Goal: Task Accomplishment & Management: Use online tool/utility

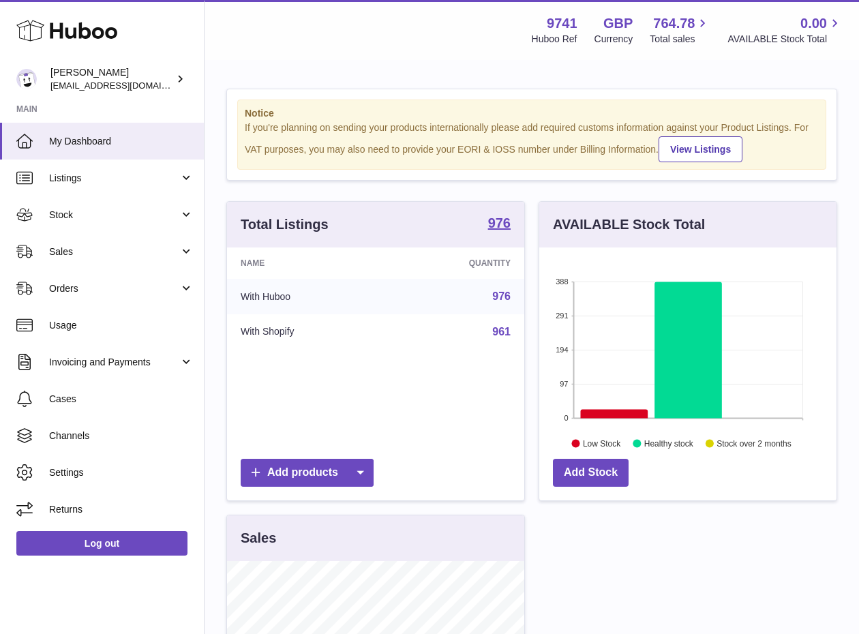
scroll to position [213, 297]
click at [88, 201] on link "Stock" at bounding box center [102, 214] width 204 height 37
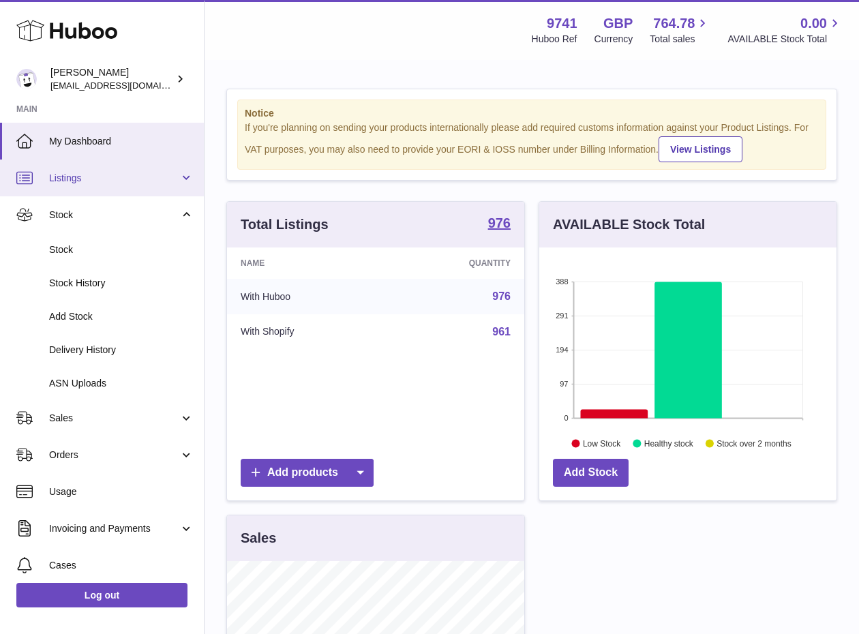
click at [95, 188] on link "Listings" at bounding box center [102, 178] width 204 height 37
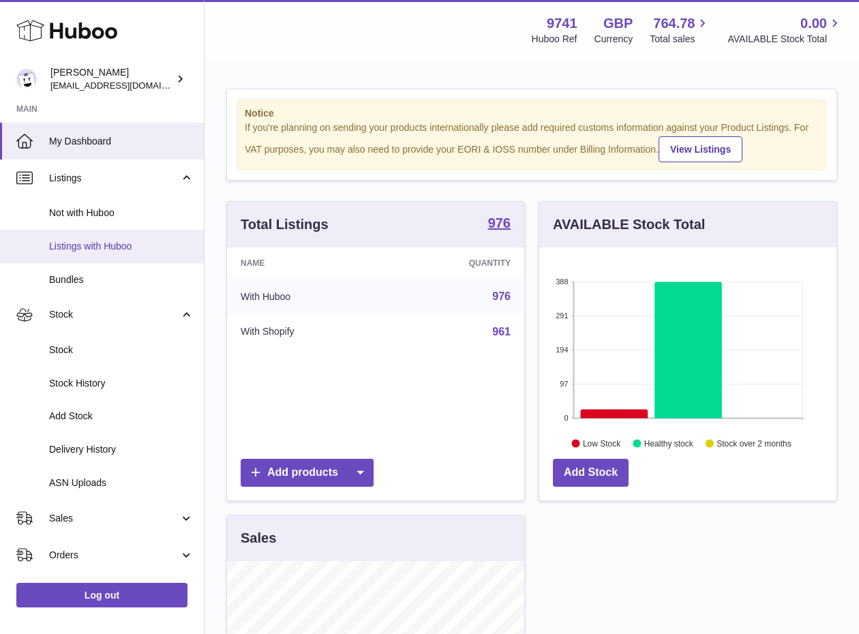
click at [93, 244] on span "Listings with Huboo" at bounding box center [121, 246] width 145 height 13
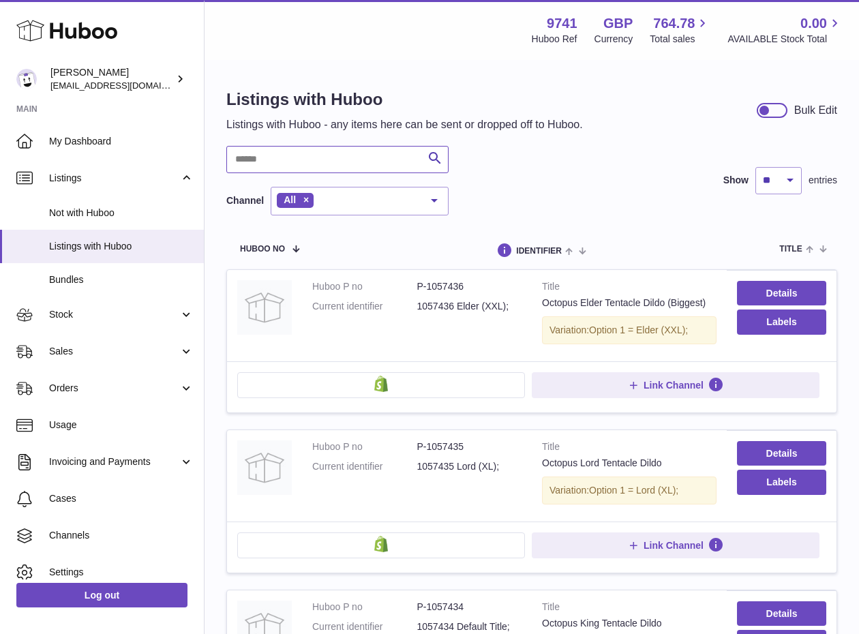
click at [357, 160] on input "text" at bounding box center [337, 159] width 222 height 27
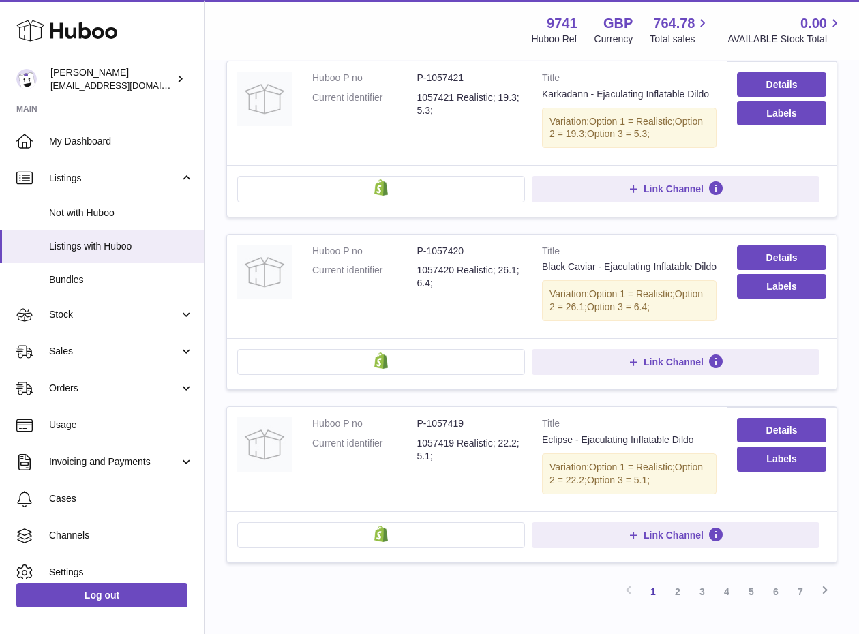
scroll to position [1521, 0]
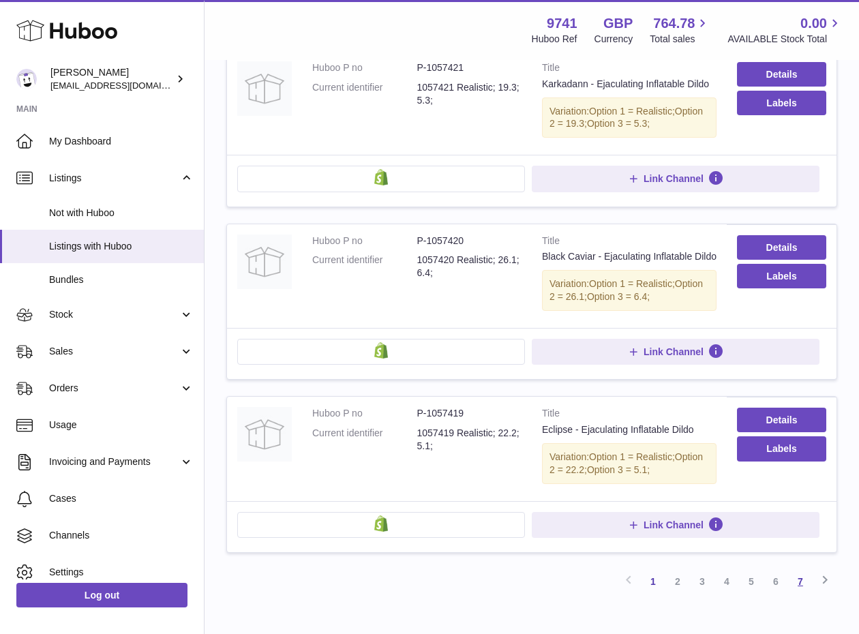
type input "**********"
click at [797, 570] on link "7" at bounding box center [801, 582] width 25 height 25
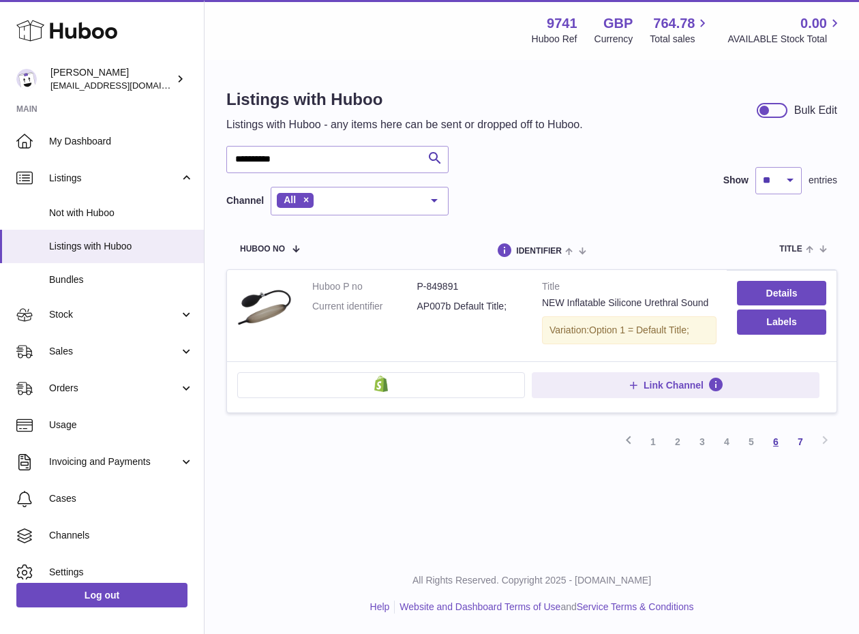
click at [774, 440] on link "6" at bounding box center [776, 442] width 25 height 25
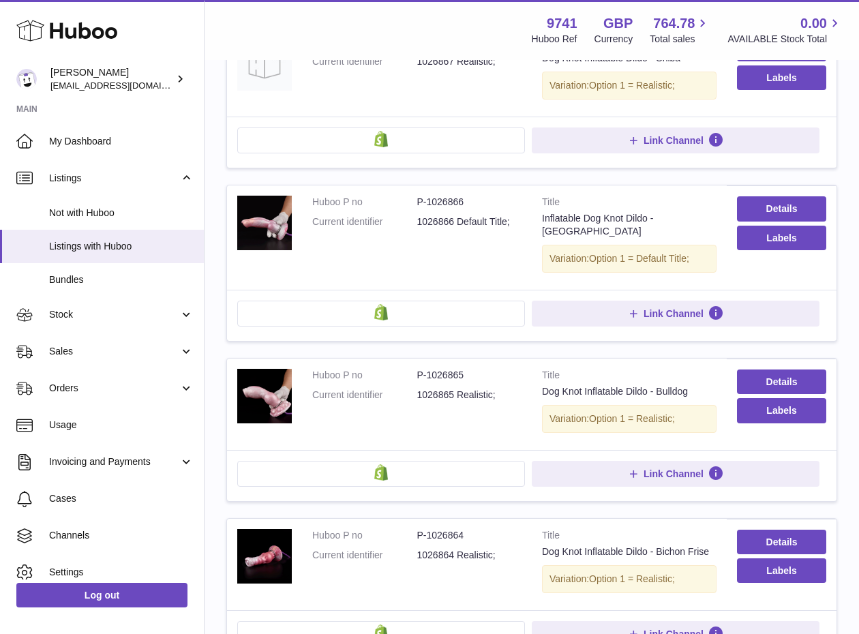
scroll to position [1308, 0]
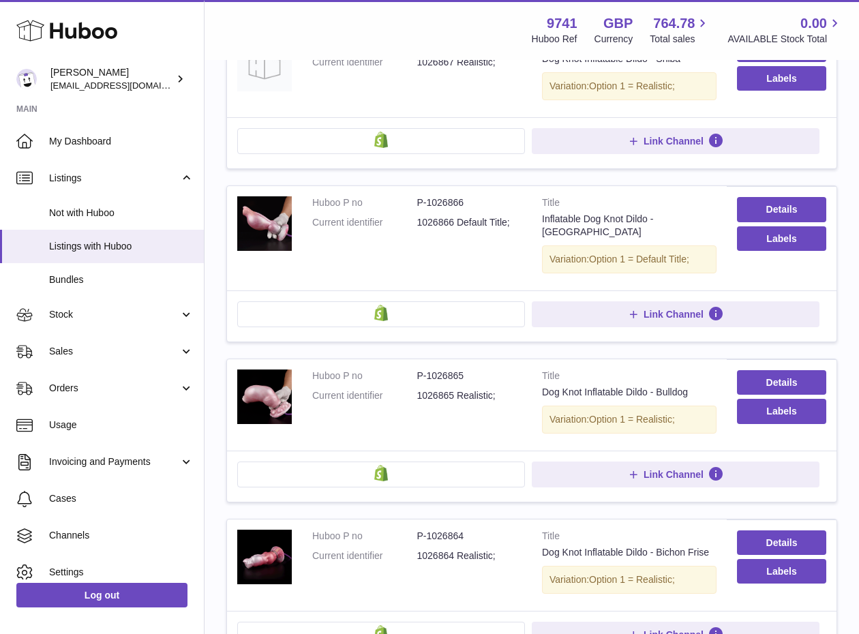
click at [480, 530] on dd "P-1026864" at bounding box center [469, 536] width 105 height 13
drag, startPoint x: 458, startPoint y: 526, endPoint x: 472, endPoint y: 530, distance: 14.2
click at [427, 530] on dd "P-1026864" at bounding box center [469, 536] width 105 height 13
copy dd "1026864"
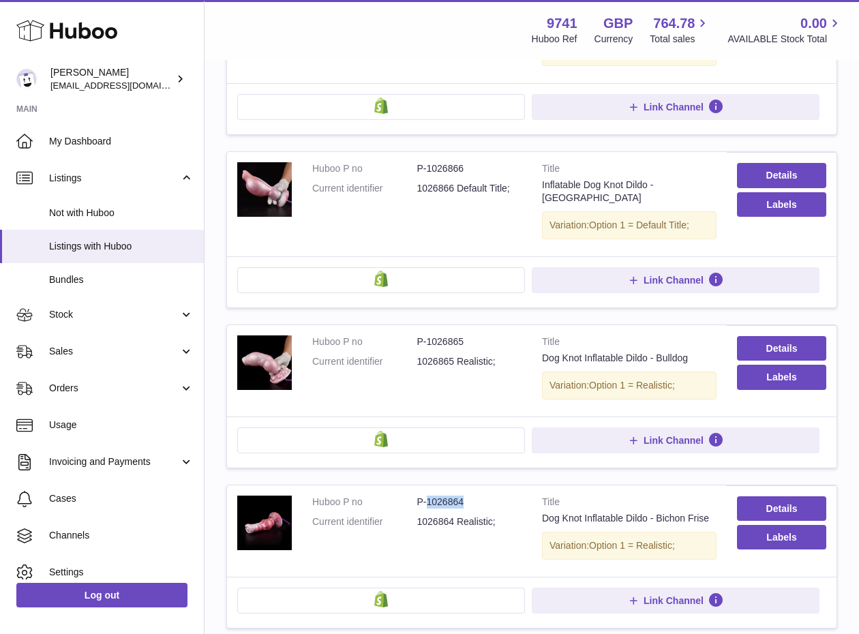
scroll to position [1351, 0]
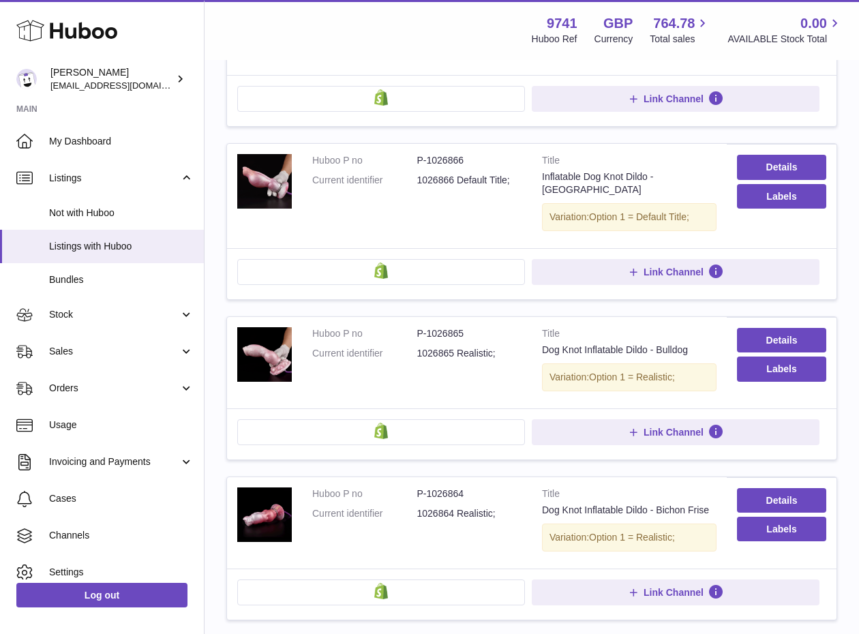
click at [470, 156] on dd "P-1026866" at bounding box center [469, 160] width 105 height 13
drag, startPoint x: 441, startPoint y: 160, endPoint x: 428, endPoint y: 160, distance: 13.6
click at [428, 160] on dd "P-1026866" at bounding box center [469, 160] width 105 height 13
drag, startPoint x: 465, startPoint y: 162, endPoint x: 426, endPoint y: 158, distance: 39.2
click at [426, 158] on dd "P-1026866" at bounding box center [469, 160] width 105 height 13
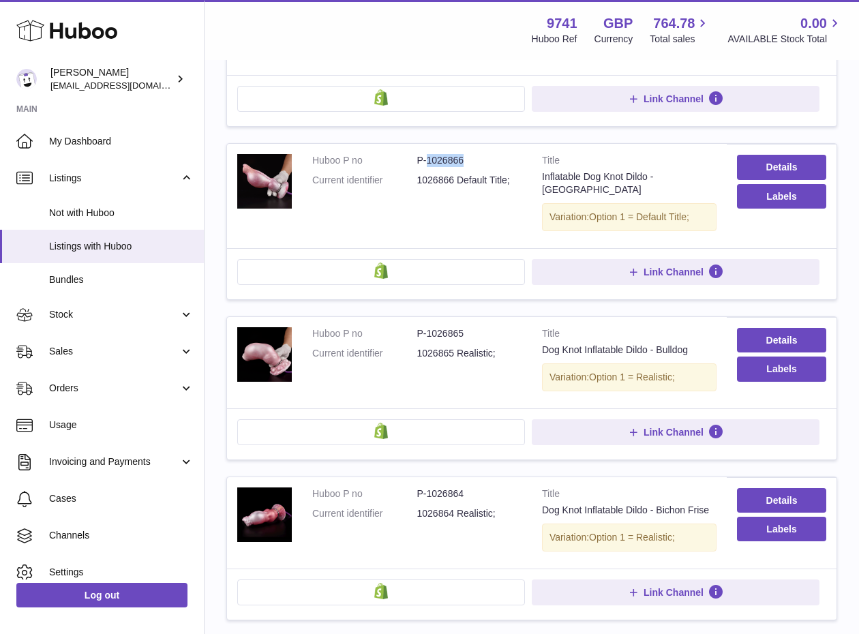
copy dd "1026866"
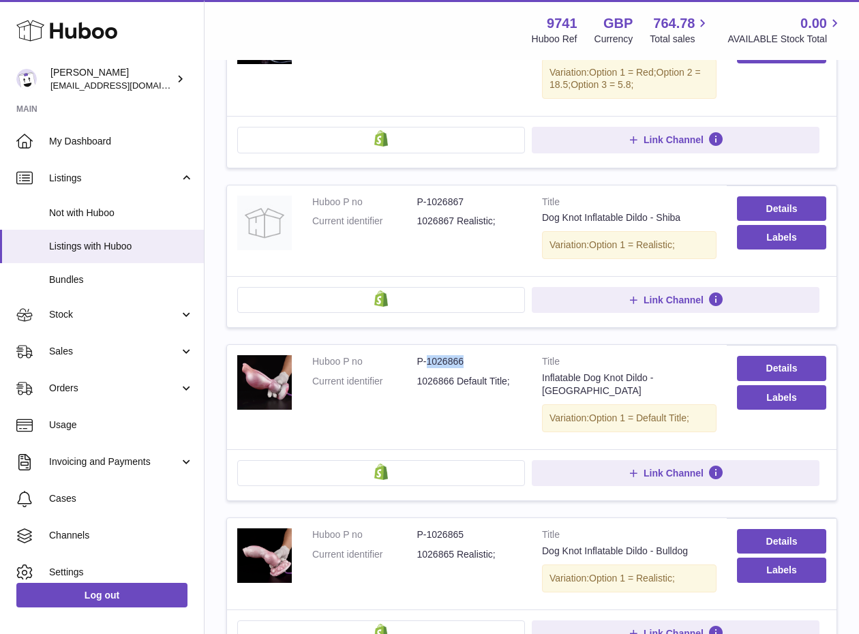
scroll to position [1116, 0]
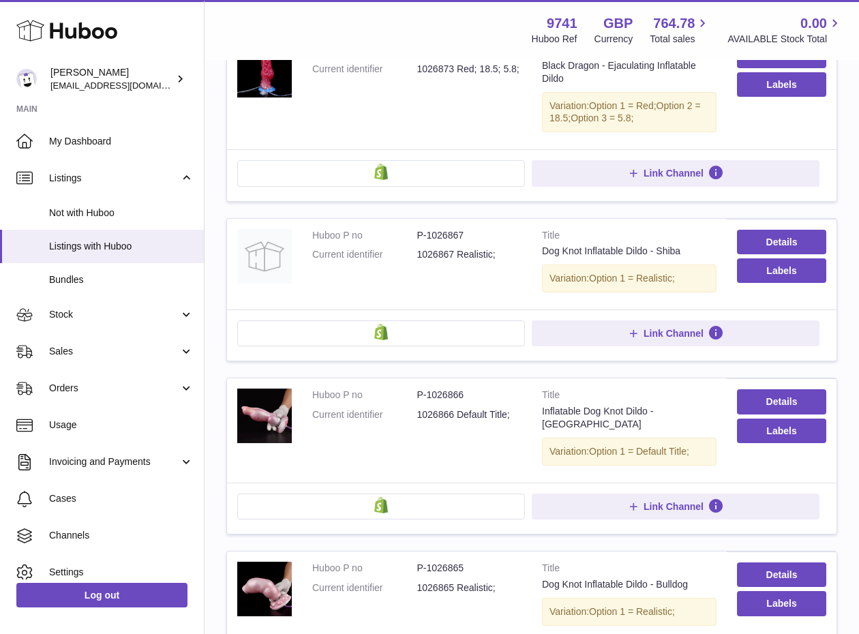
drag, startPoint x: 490, startPoint y: 226, endPoint x: 482, endPoint y: 245, distance: 20.8
click at [489, 226] on td "Huboo P no P-1026867 Current identifier 1026867 Realistic;" at bounding box center [417, 264] width 230 height 91
drag, startPoint x: 498, startPoint y: 257, endPoint x: 460, endPoint y: 254, distance: 37.7
click at [462, 253] on dd "1026867 Realistic;" at bounding box center [469, 254] width 105 height 13
drag, startPoint x: 466, startPoint y: 251, endPoint x: 466, endPoint y: 239, distance: 11.6
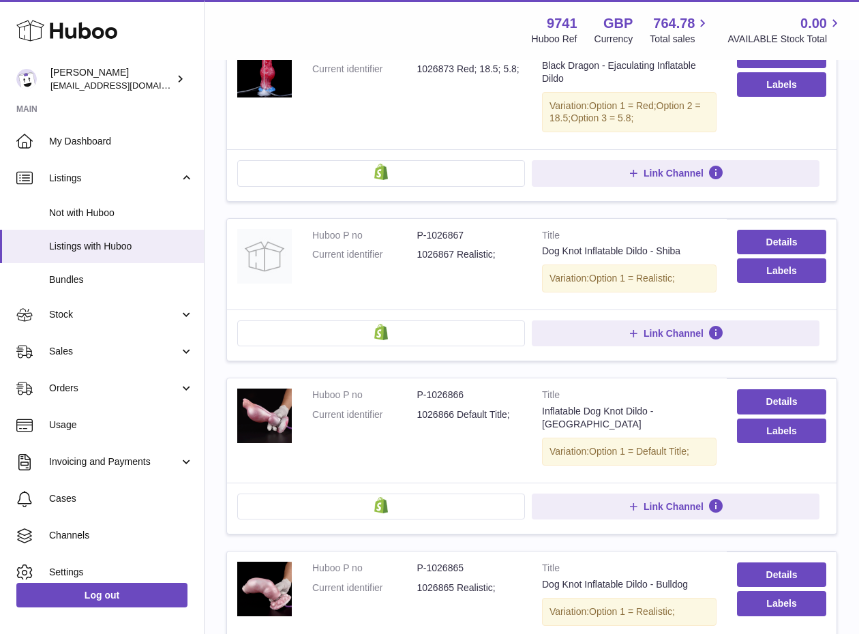
click at [467, 245] on dl "Huboo P no P-1026867 Current identifier 1026867 Realistic;" at bounding box center [416, 249] width 209 height 40
drag, startPoint x: 467, startPoint y: 237, endPoint x: 455, endPoint y: 254, distance: 20.5
click at [428, 236] on dd "P-1026867" at bounding box center [469, 235] width 105 height 13
copy dd "1026867"
